Goal: Task Accomplishment & Management: Manage account settings

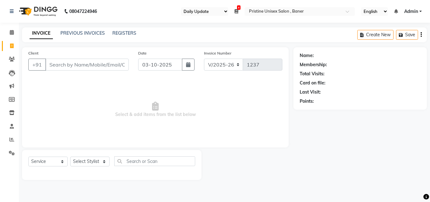
select select "110"
select select "6610"
select select "service"
click at [102, 31] on link "PREVIOUS INVOICES" at bounding box center [82, 33] width 44 height 6
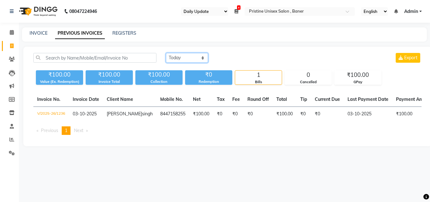
click at [174, 57] on select "Today Yesterday Custom Range" at bounding box center [187, 58] width 42 height 10
click at [166, 53] on select "Today Yesterday Custom Range" at bounding box center [187, 58] width 42 height 10
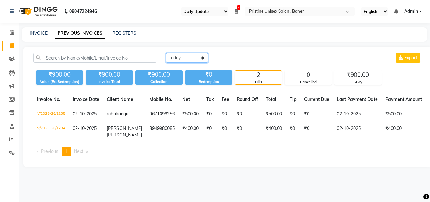
click at [179, 55] on select "Today Yesterday Custom Range" at bounding box center [187, 58] width 42 height 10
select select "range"
click at [166, 53] on select "Today Yesterday Custom Range" at bounding box center [187, 58] width 42 height 10
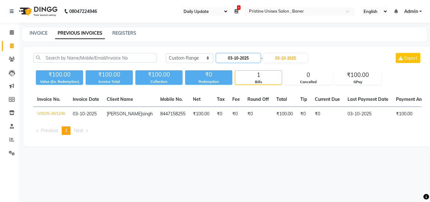
click at [257, 54] on input "03-10-2025" at bounding box center [238, 58] width 44 height 9
select select "10"
select select "2025"
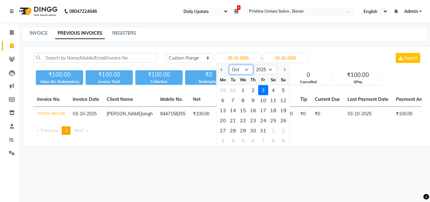
click at [243, 69] on select "Jan Feb Mar Apr May Jun [DATE] Aug Sep Oct Nov Dec" at bounding box center [241, 69] width 24 height 9
select select "9"
click at [229, 65] on select "Jan Feb Mar Apr May Jun [DATE] Aug Sep Oct Nov Dec" at bounding box center [241, 69] width 24 height 9
click at [233, 130] on div "30" at bounding box center [233, 130] width 10 height 10
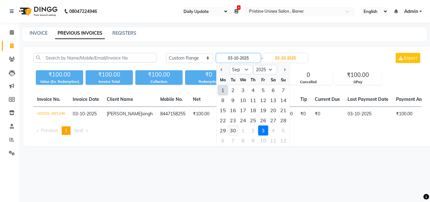
type input "30-09-2025"
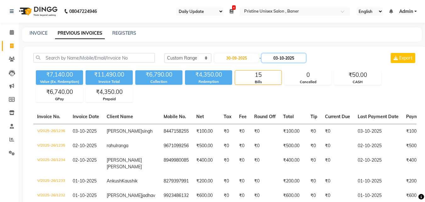
click at [293, 54] on input "03-10-2025" at bounding box center [284, 58] width 44 height 9
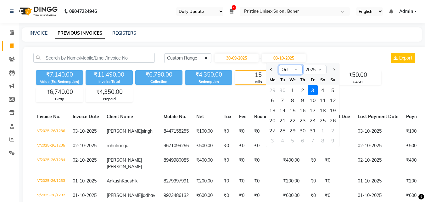
click at [295, 69] on select "Sep Oct Nov Dec" at bounding box center [291, 69] width 24 height 9
select select "9"
click at [279, 65] on select "Sep Oct Nov Dec" at bounding box center [291, 69] width 24 height 9
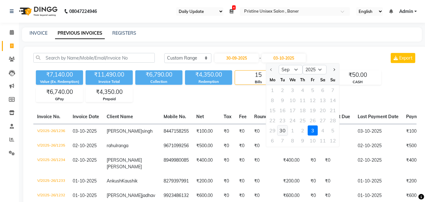
click at [283, 132] on div "30" at bounding box center [283, 130] width 10 height 10
type input "30-09-2025"
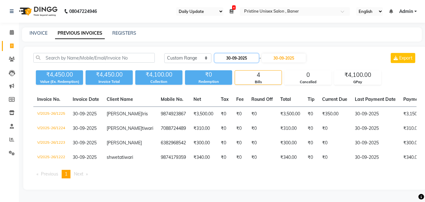
click at [241, 57] on input "30-09-2025" at bounding box center [237, 58] width 44 height 9
select select "9"
select select "2025"
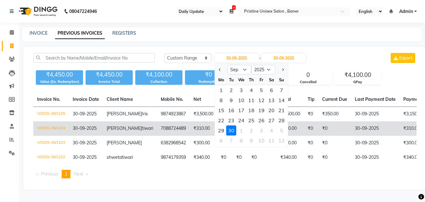
click at [221, 127] on div "29" at bounding box center [221, 130] width 10 height 10
type input "29-09-2025"
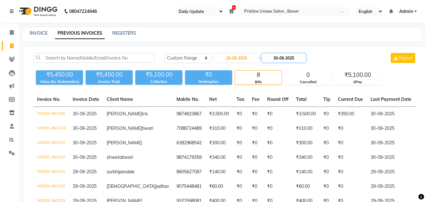
click at [287, 56] on input "30-09-2025" at bounding box center [284, 58] width 44 height 9
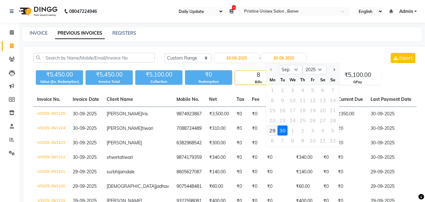
click at [274, 130] on div "29" at bounding box center [273, 130] width 10 height 10
type input "29-09-2025"
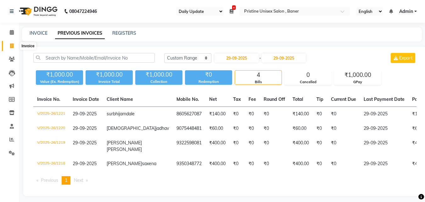
click at [15, 45] on span at bounding box center [11, 45] width 11 height 7
select select "service"
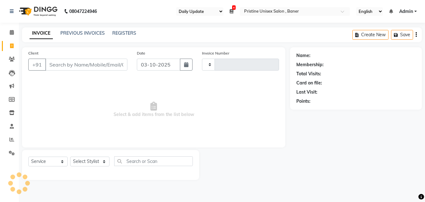
type input "1237"
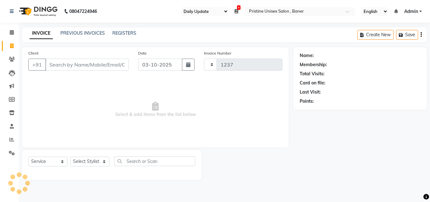
select select "6610"
click at [11, 32] on icon at bounding box center [12, 32] width 4 height 5
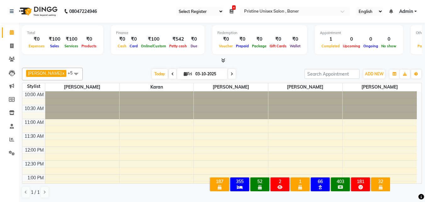
click at [299, 178] on div "1" at bounding box center [300, 181] width 16 height 6
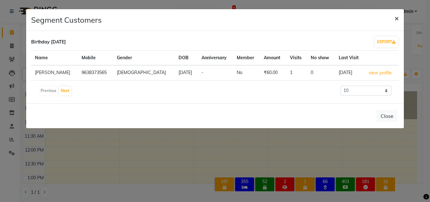
click at [398, 17] on span "×" at bounding box center [396, 17] width 4 height 9
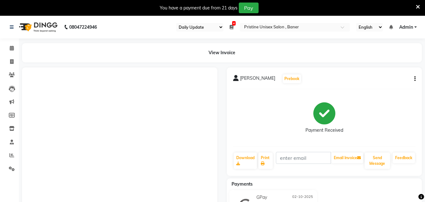
select select "110"
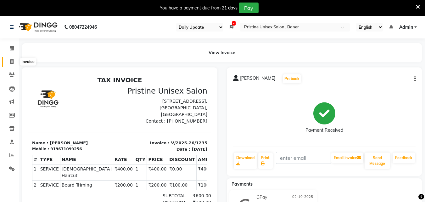
click at [9, 63] on span at bounding box center [11, 61] width 11 height 7
select select "6610"
select select "service"
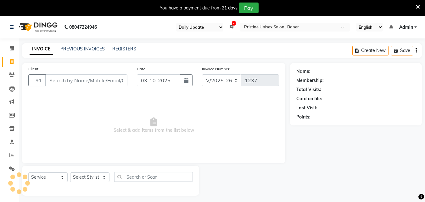
scroll to position [16, 0]
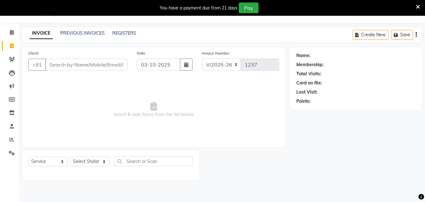
click at [95, 30] on div "INVOICE PREVIOUS INVOICES REGISTERS Create New Save" at bounding box center [222, 34] width 400 height 15
click at [95, 34] on link "PREVIOUS INVOICES" at bounding box center [82, 33] width 44 height 6
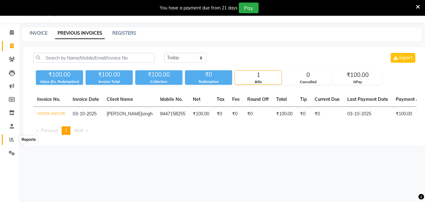
click at [12, 141] on icon at bounding box center [11, 139] width 5 height 5
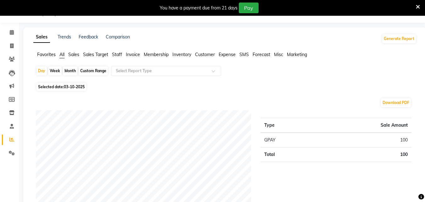
click at [72, 68] on div "Month" at bounding box center [70, 70] width 14 height 9
select select "10"
select select "2025"
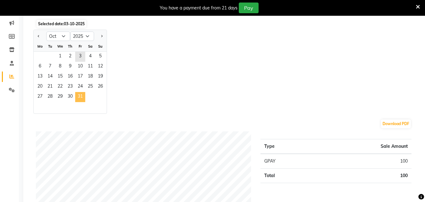
scroll to position [47, 0]
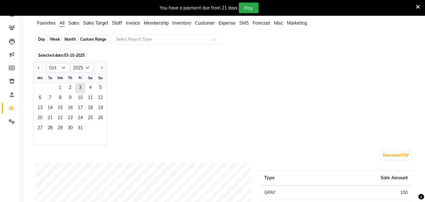
click at [71, 37] on div "Month" at bounding box center [70, 39] width 14 height 9
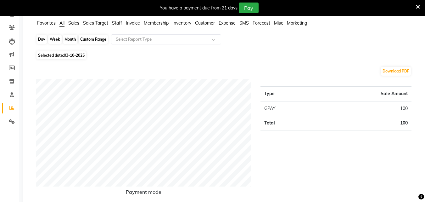
click at [71, 36] on div "Month" at bounding box center [70, 39] width 14 height 9
select select "10"
select select "2025"
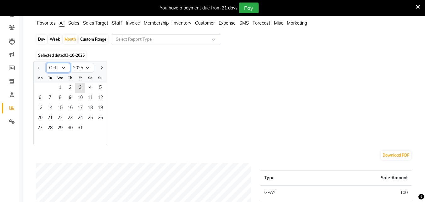
click at [59, 66] on select "Jan Feb Mar Apr May Jun [DATE] Aug Sep Oct Nov Dec" at bounding box center [58, 67] width 24 height 9
select select "9"
click at [46, 63] on select "Jan Feb Mar Apr May Jun [DATE] Aug Sep Oct Nov Dec" at bounding box center [58, 67] width 24 height 9
click at [42, 88] on span "1" at bounding box center [40, 88] width 10 height 10
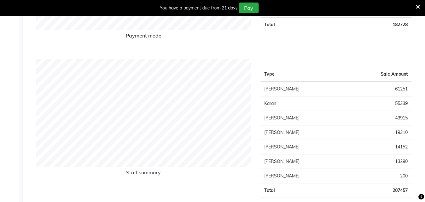
scroll to position [205, 0]
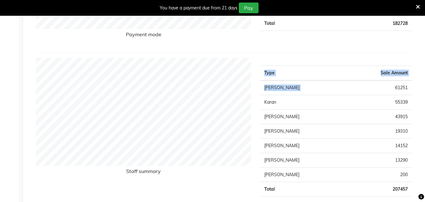
drag, startPoint x: 383, startPoint y: 85, endPoint x: 415, endPoint y: 93, distance: 32.2
click at [415, 93] on div "Type Sale Amount Vasha Jare 61251 Karan 55339 [PERSON_NAME] 43915 [PERSON_NAME]…" at bounding box center [336, 130] width 161 height 144
drag, startPoint x: 411, startPoint y: 85, endPoint x: 376, endPoint y: 85, distance: 34.3
click at [376, 85] on td "61251" at bounding box center [378, 87] width 68 height 15
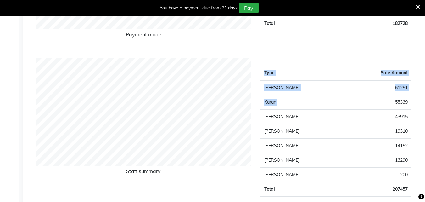
drag, startPoint x: 416, startPoint y: 101, endPoint x: 378, endPoint y: 98, distance: 37.6
click at [378, 98] on div "Type Sale Amount Vasha Jare 61251 Karan 55339 [PERSON_NAME] 43915 [PERSON_NAME]…" at bounding box center [336, 130] width 161 height 144
click at [378, 98] on td "55339" at bounding box center [378, 102] width 68 height 14
drag, startPoint x: 388, startPoint y: 99, endPoint x: 417, endPoint y: 107, distance: 29.8
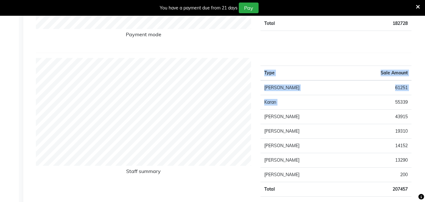
click at [399, 101] on td "55339" at bounding box center [378, 102] width 68 height 14
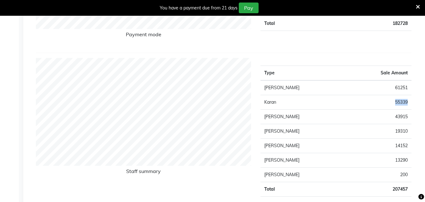
click at [399, 101] on td "55339" at bounding box center [378, 102] width 68 height 14
drag, startPoint x: 411, startPoint y: 117, endPoint x: 382, endPoint y: 115, distance: 28.4
click at [382, 115] on td "43915" at bounding box center [378, 117] width 68 height 14
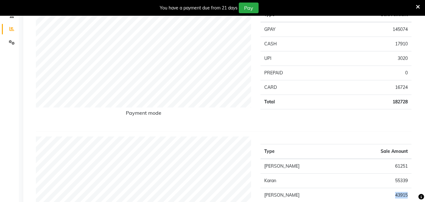
scroll to position [189, 0]
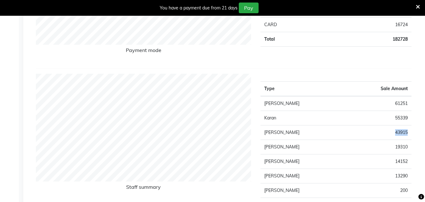
click at [392, 131] on td "43915" at bounding box center [378, 132] width 68 height 14
click at [406, 131] on td "43915" at bounding box center [378, 132] width 68 height 14
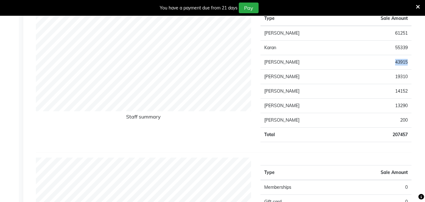
scroll to position [157, 0]
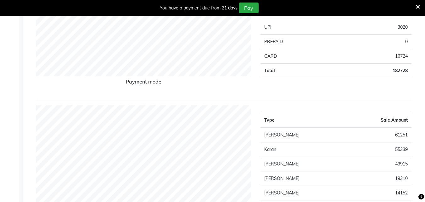
click at [300, 141] on td "[PERSON_NAME]" at bounding box center [302, 134] width 83 height 15
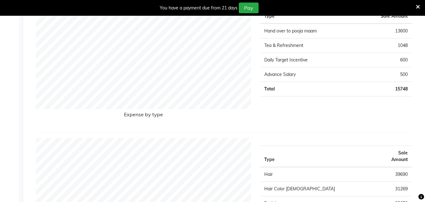
scroll to position [567, 0]
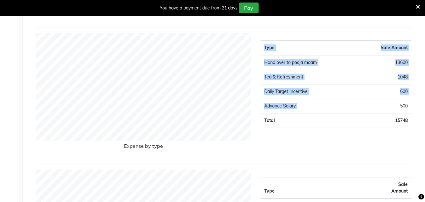
drag, startPoint x: 396, startPoint y: 104, endPoint x: 412, endPoint y: 105, distance: 15.7
click at [412, 105] on div "Type Sale Amount Hand over to pooja maam 13600 Tea & Refreshment 1048 Daily Tar…" at bounding box center [336, 96] width 161 height 126
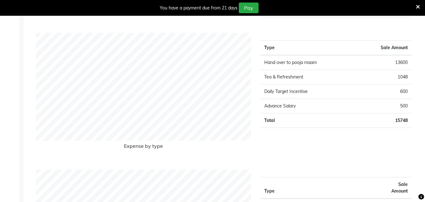
click at [410, 105] on td "500" at bounding box center [384, 106] width 55 height 14
drag, startPoint x: 398, startPoint y: 103, endPoint x: 410, endPoint y: 105, distance: 12.2
click at [410, 105] on td "500" at bounding box center [384, 106] width 55 height 14
click at [407, 107] on td "500" at bounding box center [384, 106] width 55 height 14
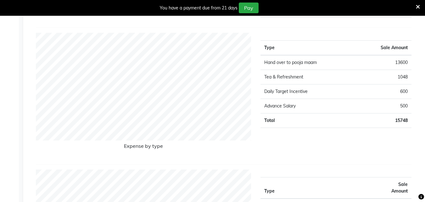
click at [407, 107] on td "500" at bounding box center [384, 106] width 55 height 14
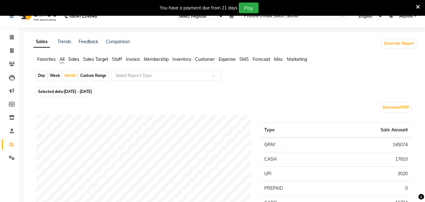
scroll to position [0, 0]
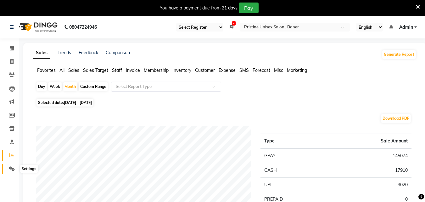
click at [12, 168] on icon at bounding box center [12, 168] width 6 height 5
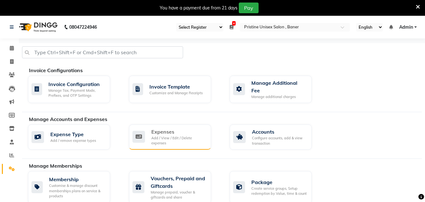
click at [166, 129] on div "Expenses" at bounding box center [178, 132] width 55 height 8
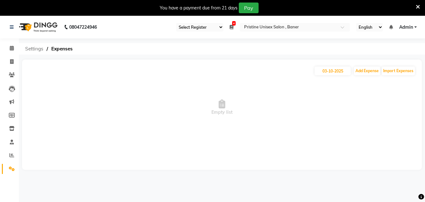
click at [32, 49] on span "Settings" at bounding box center [34, 48] width 25 height 11
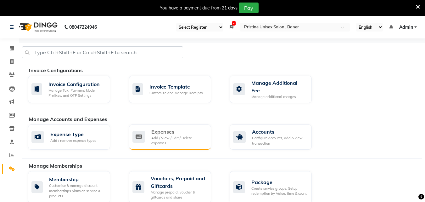
click at [169, 128] on div "Expenses" at bounding box center [178, 132] width 55 height 8
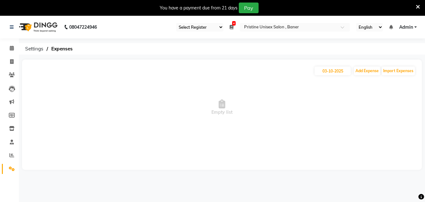
click at [418, 6] on icon at bounding box center [418, 7] width 4 height 6
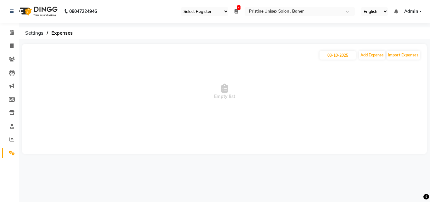
click at [239, 8] on span "4" at bounding box center [238, 7] width 3 height 4
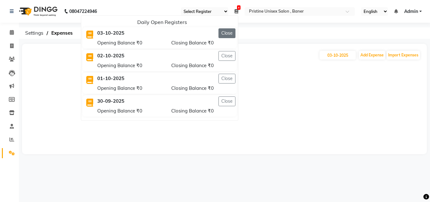
click at [229, 30] on button "Close" at bounding box center [226, 33] width 17 height 10
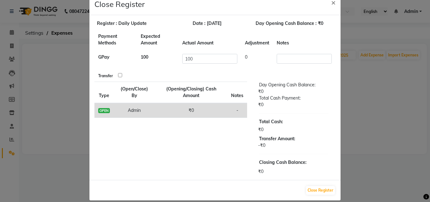
scroll to position [23, 0]
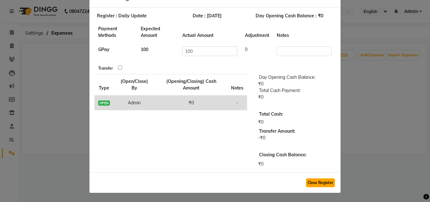
click at [310, 180] on button "Close Register" at bounding box center [320, 182] width 29 height 9
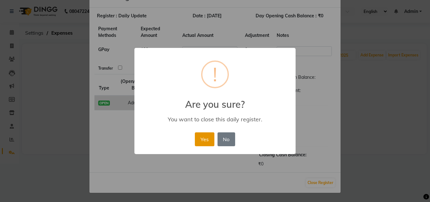
click at [210, 138] on button "Yes" at bounding box center [204, 139] width 19 height 14
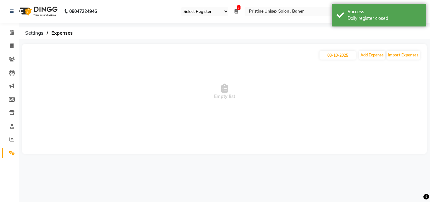
click at [239, 9] on span "3" at bounding box center [238, 7] width 3 height 4
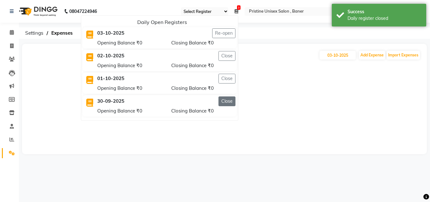
click at [223, 99] on button "Close" at bounding box center [226, 101] width 17 height 10
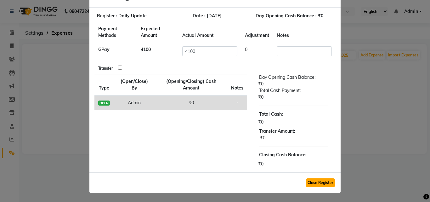
click at [324, 183] on button "Close Register" at bounding box center [320, 182] width 29 height 9
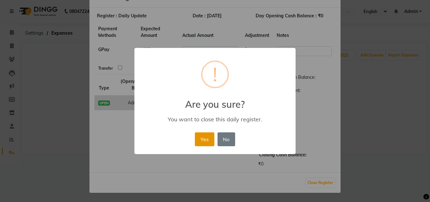
click at [206, 136] on button "Yes" at bounding box center [204, 139] width 19 height 14
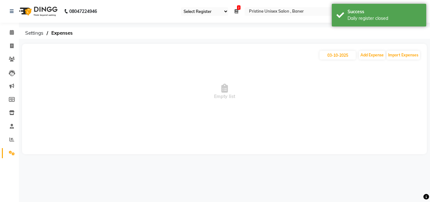
click at [236, 10] on icon at bounding box center [237, 11] width 4 height 4
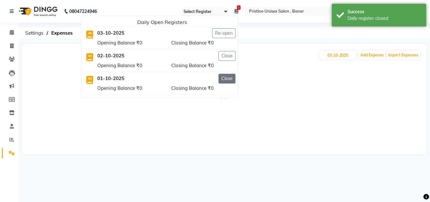
click at [225, 78] on button "Close" at bounding box center [226, 79] width 17 height 10
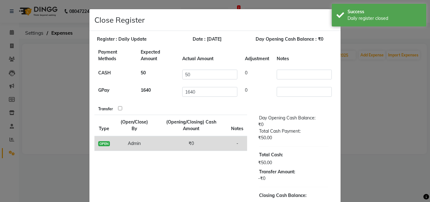
click at [118, 107] on input "checkbox" at bounding box center [120, 108] width 4 height 4
checkbox input "true"
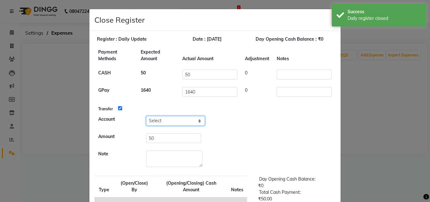
drag, startPoint x: 175, startPoint y: 118, endPoint x: 174, endPoint y: 124, distance: 6.6
click at [175, 118] on select "Select [PERSON_NAME] Cash Default Account" at bounding box center [175, 121] width 59 height 10
select select "5645"
click at [146, 116] on select "Select [PERSON_NAME] Cash Default Account" at bounding box center [175, 121] width 59 height 10
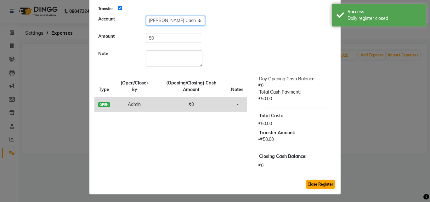
scroll to position [102, 0]
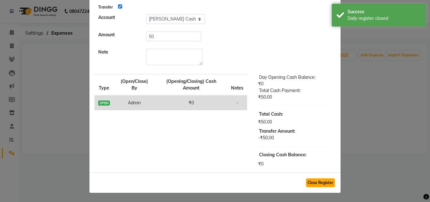
click at [315, 184] on button "Close Register" at bounding box center [320, 182] width 29 height 9
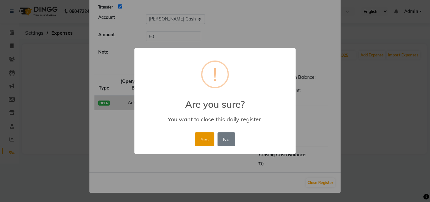
click at [200, 137] on button "Yes" at bounding box center [204, 139] width 19 height 14
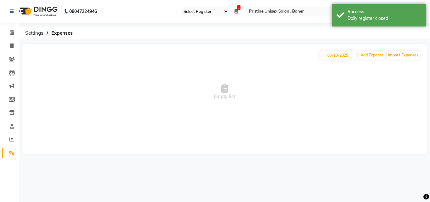
click at [238, 11] on icon at bounding box center [237, 11] width 4 height 4
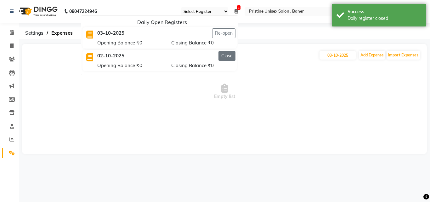
click at [225, 57] on button "Close" at bounding box center [226, 56] width 17 height 10
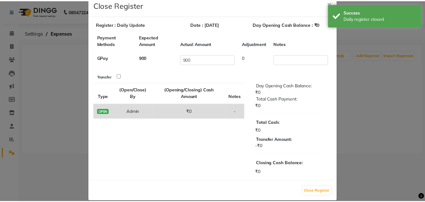
scroll to position [23, 0]
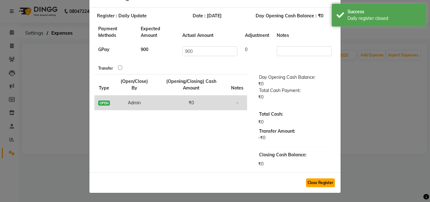
click at [313, 182] on button "Close Register" at bounding box center [320, 182] width 29 height 9
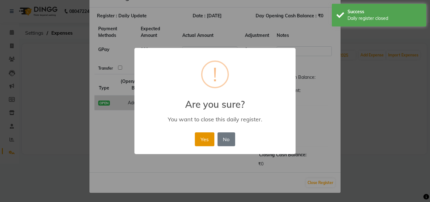
click at [209, 137] on button "Yes" at bounding box center [204, 139] width 19 height 14
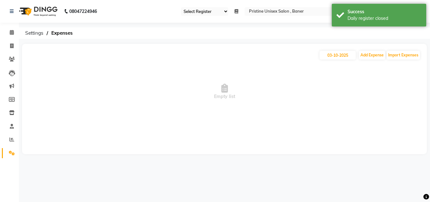
click at [221, 9] on select "Select Register Daily Update" at bounding box center [204, 11] width 47 height 8
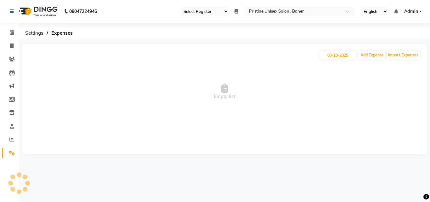
click at [242, 73] on span "Empty list" at bounding box center [224, 91] width 392 height 63
drag, startPoint x: 9, startPoint y: 39, endPoint x: 10, endPoint y: 44, distance: 5.5
click at [9, 42] on li "Invoice" at bounding box center [9, 46] width 19 height 14
click at [10, 44] on icon at bounding box center [11, 45] width 3 height 5
select select "service"
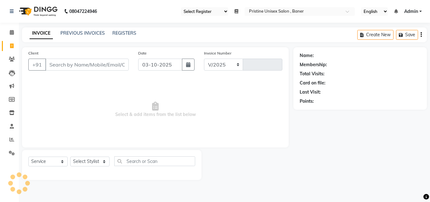
select select "6610"
type input "1237"
click at [92, 31] on link "PREVIOUS INVOICES" at bounding box center [82, 33] width 44 height 6
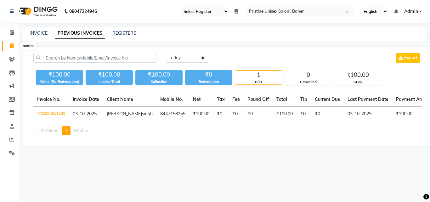
click at [10, 44] on icon at bounding box center [11, 45] width 3 height 5
select select "service"
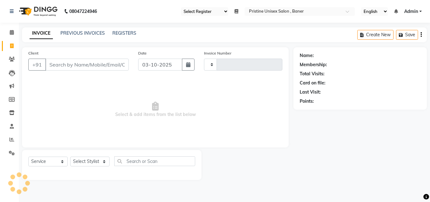
type input "1237"
select select "6610"
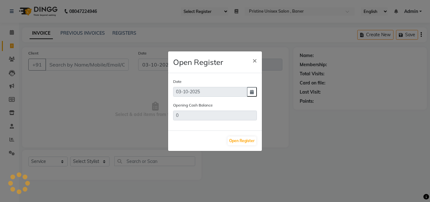
click at [86, 66] on ngb-modal-window "Open Register × Date [DATE] Opening Cash Balance 0 Open Register" at bounding box center [215, 101] width 430 height 202
click at [238, 138] on button "Open Register" at bounding box center [242, 140] width 29 height 9
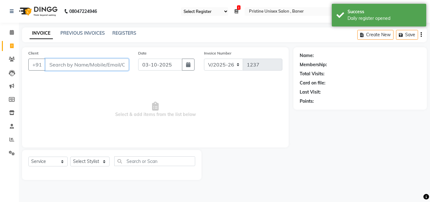
click at [89, 62] on input "Client" at bounding box center [86, 65] width 83 height 12
click at [75, 68] on input "Client" at bounding box center [86, 65] width 83 height 12
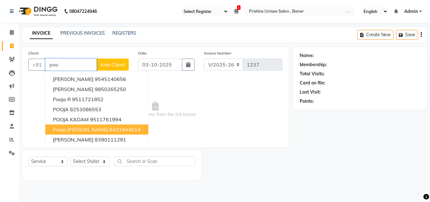
click at [109, 130] on ngb-highlight "8421944014" at bounding box center [124, 129] width 31 height 6
type input "8421944014"
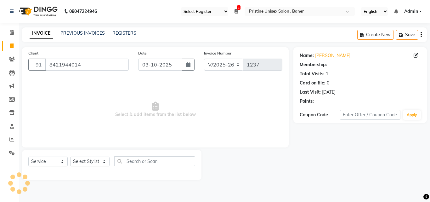
select select "1: Object"
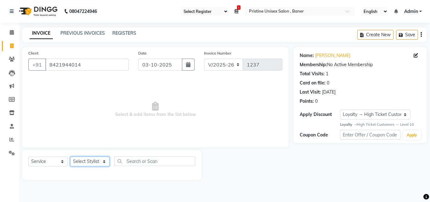
click at [95, 162] on select "Select Stylist [PERSON_NAME] [PERSON_NAME] Karan [PERSON_NAME] Mohd [PERSON_NAM…" at bounding box center [89, 161] width 39 height 10
select select "51203"
click at [70, 156] on select "Select Stylist [PERSON_NAME] [PERSON_NAME] Karan [PERSON_NAME] Mohd [PERSON_NAM…" at bounding box center [89, 161] width 39 height 10
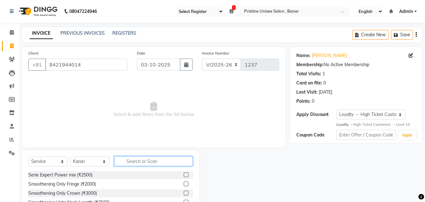
click at [138, 160] on input "text" at bounding box center [153, 161] width 79 height 10
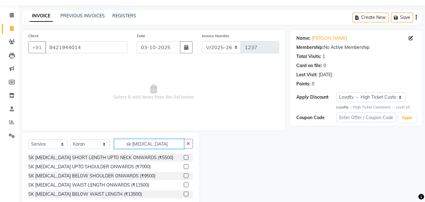
scroll to position [31, 0]
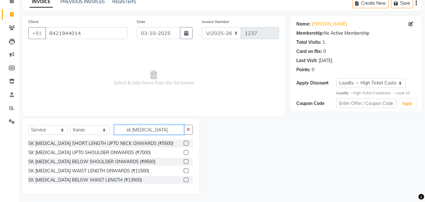
type input "sk [MEDICAL_DATA]"
click at [188, 168] on label at bounding box center [186, 170] width 5 height 5
click at [188, 169] on input "checkbox" at bounding box center [186, 171] width 4 height 4
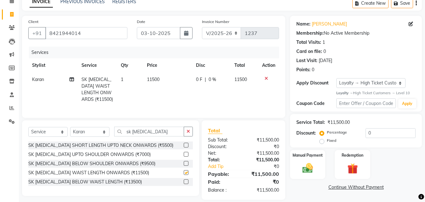
checkbox input "false"
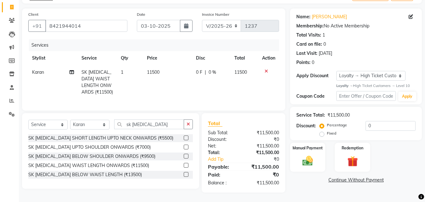
scroll to position [43, 0]
click at [13, 112] on icon at bounding box center [12, 114] width 6 height 5
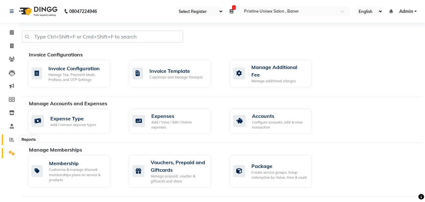
click at [12, 139] on icon at bounding box center [11, 139] width 5 height 5
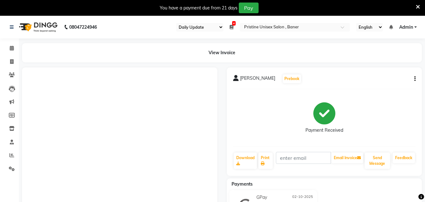
select select "110"
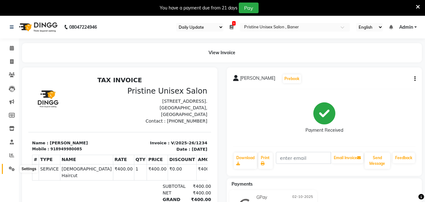
click at [9, 168] on icon at bounding box center [12, 168] width 6 height 5
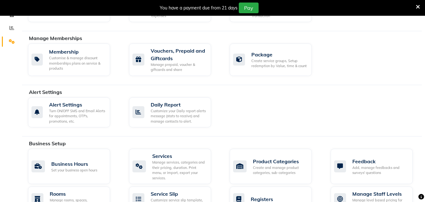
scroll to position [157, 0]
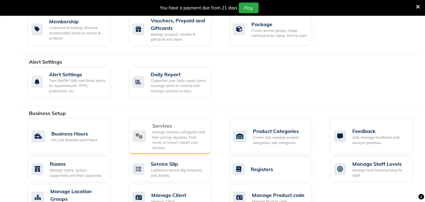
click at [172, 124] on div "Services" at bounding box center [179, 126] width 54 height 8
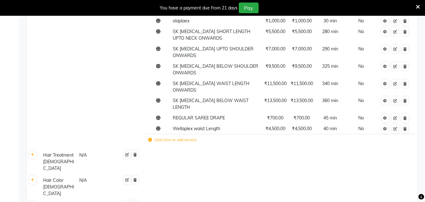
scroll to position [535, 0]
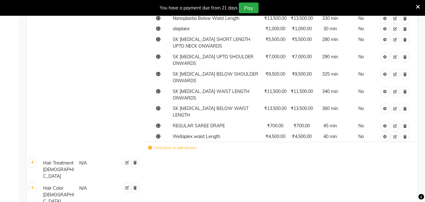
click at [175, 145] on label "Click here to add service" at bounding box center [172, 148] width 48 height 6
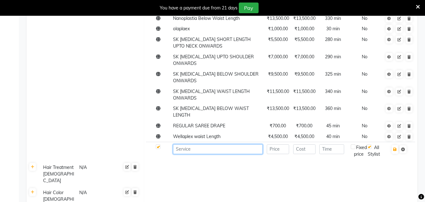
click at [194, 144] on input at bounding box center [218, 149] width 90 height 10
type input "SK BOTOX MID WAIST LENGTH"
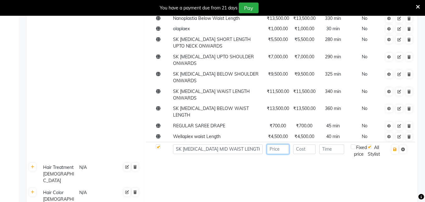
click at [282, 144] on input "number" at bounding box center [278, 149] width 22 height 10
type input "10500"
click at [303, 144] on input "number" at bounding box center [304, 149] width 22 height 10
type input "10500"
click at [330, 144] on input "number" at bounding box center [331, 149] width 25 height 10
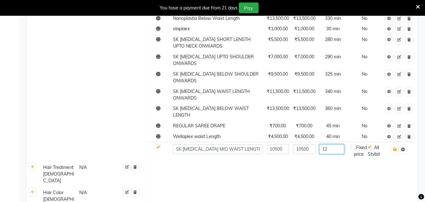
type input "1"
type input "240"
click at [290, 186] on td at bounding box center [281, 198] width 274 height 25
click at [395, 147] on icon "button" at bounding box center [394, 149] width 3 height 4
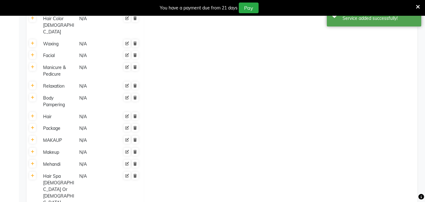
scroll to position [771, 0]
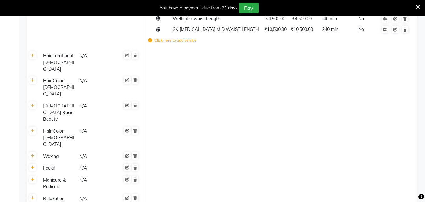
scroll to position [693, 0]
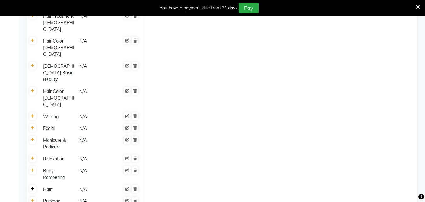
click at [34, 185] on link at bounding box center [32, 189] width 7 height 8
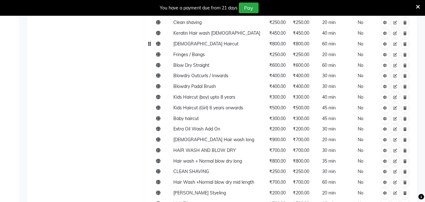
scroll to position [944, 0]
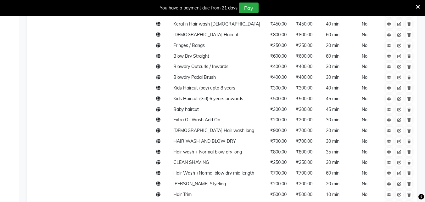
type input "Botox Hair wash"
type input "700"
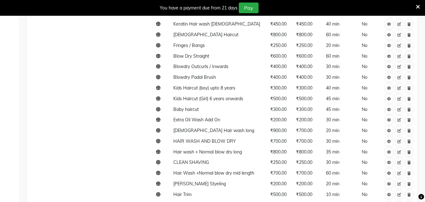
type input "700"
type input "30"
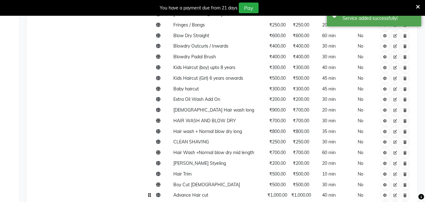
scroll to position [976, 0]
